Goal: Check status: Check status

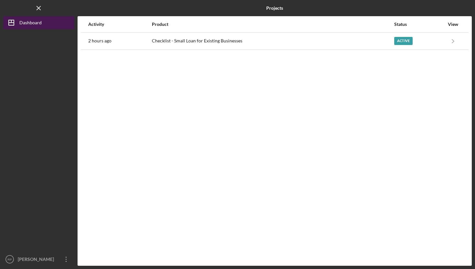
click at [27, 22] on div "Dashboard" at bounding box center [30, 23] width 22 height 15
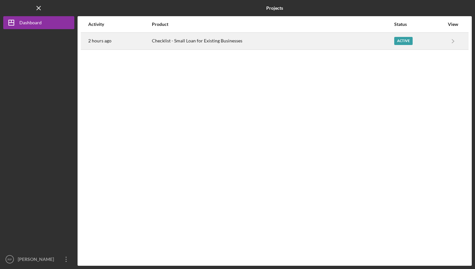
click at [185, 42] on div "Checklist - Small Loan for Existing Businesses" at bounding box center [273, 41] width 242 height 16
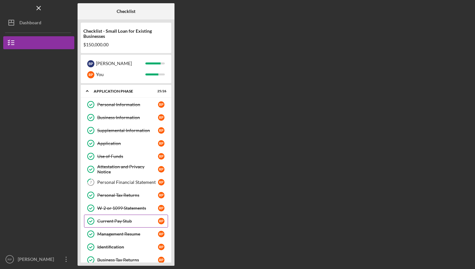
scroll to position [251, 0]
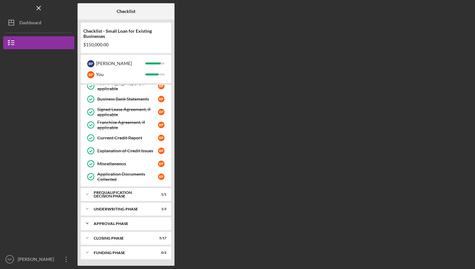
click at [109, 225] on div "Icon/Expander Approval Phase 1 / 1" at bounding box center [126, 223] width 91 height 13
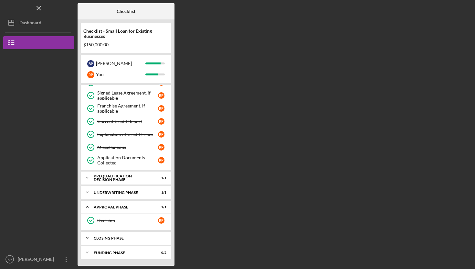
click at [113, 237] on div "Closing Phase" at bounding box center [129, 238] width 70 height 4
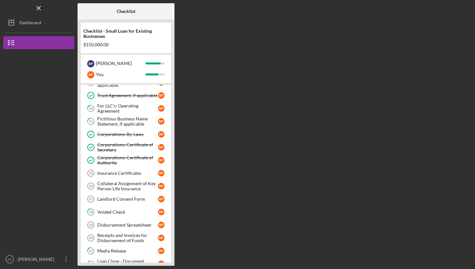
scroll to position [463, 0]
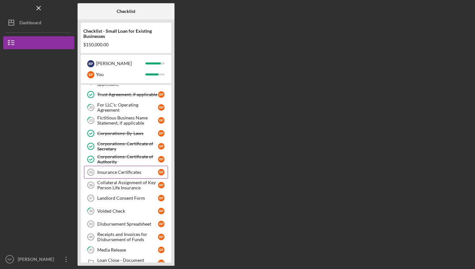
click at [114, 175] on link "Insurance Certificates 35 Insurance Certificates R P" at bounding box center [126, 172] width 84 height 13
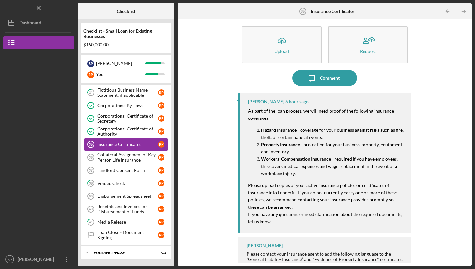
scroll to position [13, 0]
